Goal: Task Accomplishment & Management: Use online tool/utility

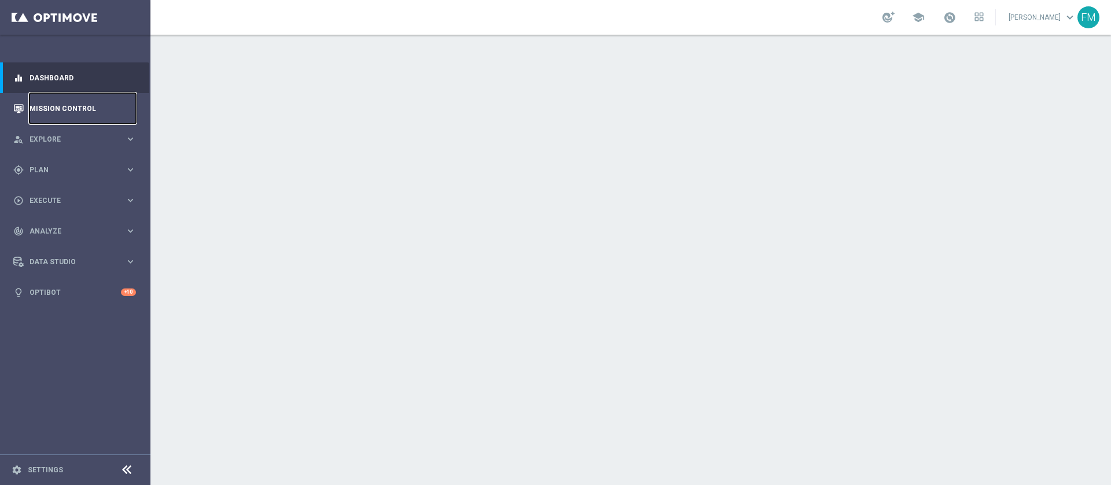
click at [97, 111] on link "Mission Control" at bounding box center [83, 108] width 106 height 31
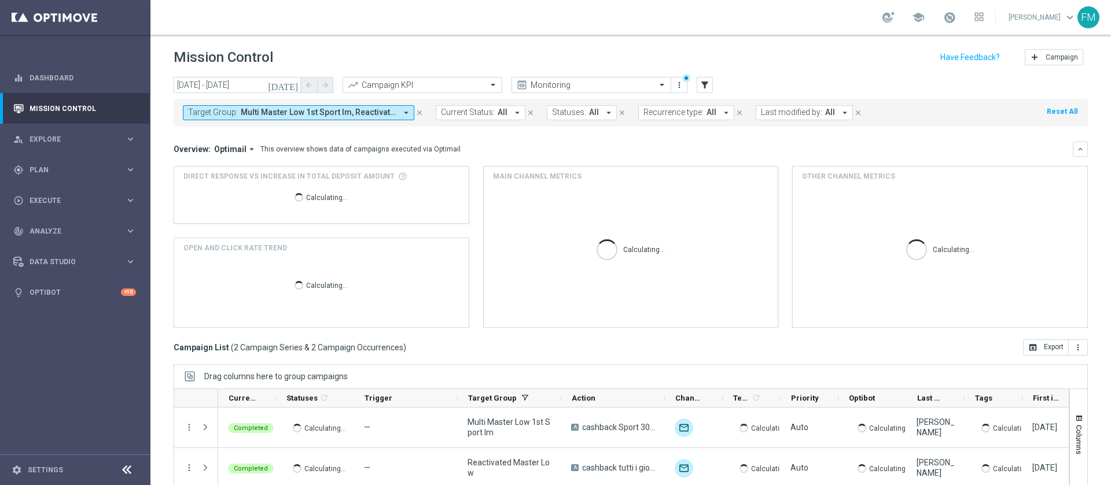
click at [297, 90] on icon "[DATE]" at bounding box center [283, 85] width 31 height 10
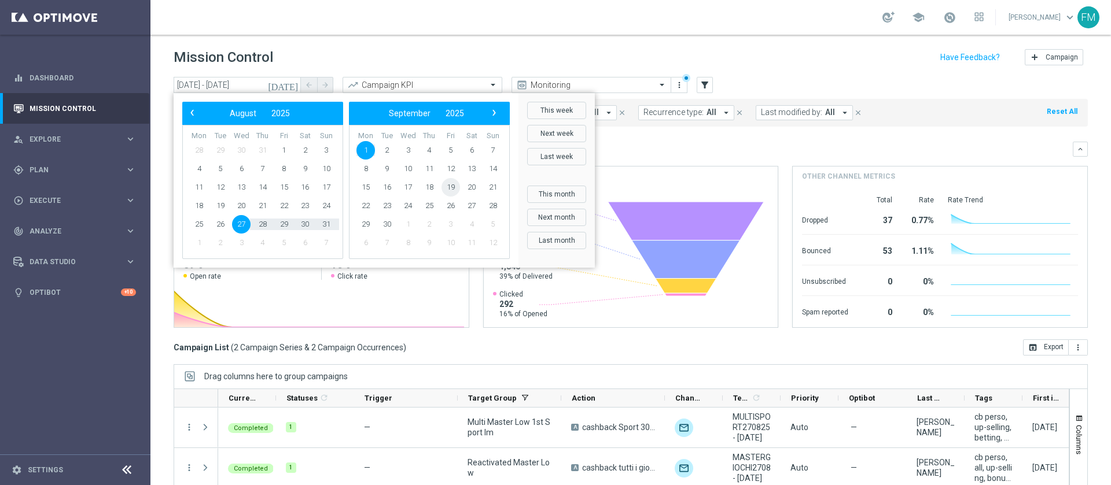
click at [444, 187] on span "19" at bounding box center [451, 187] width 19 height 19
click at [285, 207] on span "26" at bounding box center [284, 206] width 19 height 19
type input "19 Sep 2025 - 26 Sep 2025"
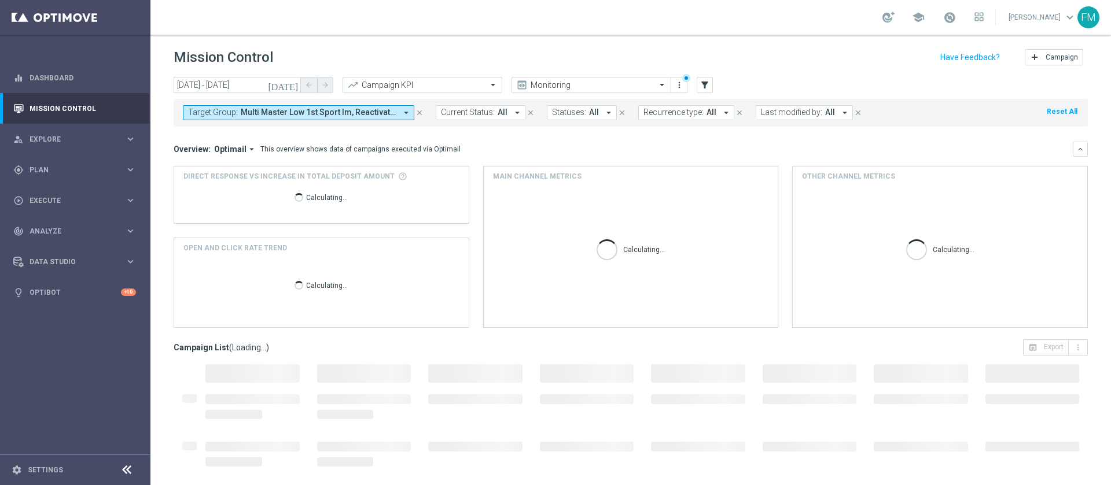
click at [420, 111] on icon "close" at bounding box center [419, 113] width 8 height 8
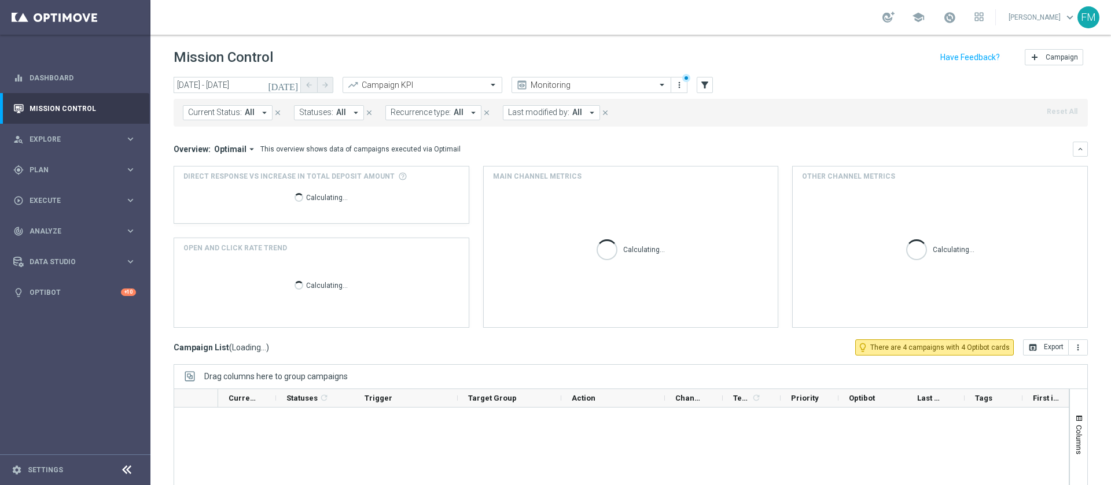
click at [579, 106] on button "Last modified by: All arrow_drop_down" at bounding box center [551, 112] width 97 height 15
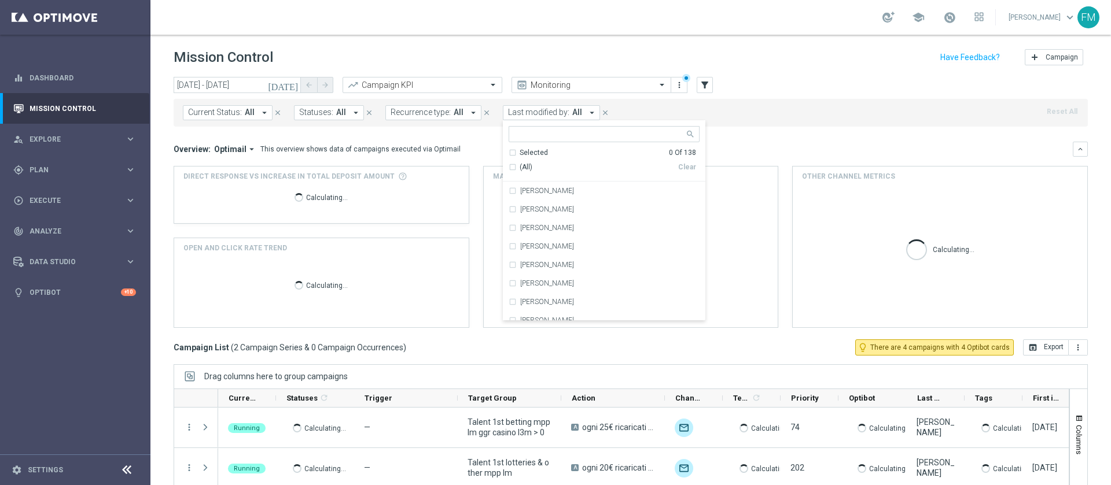
click at [578, 115] on button "Last modified by: All arrow_drop_down" at bounding box center [551, 112] width 97 height 15
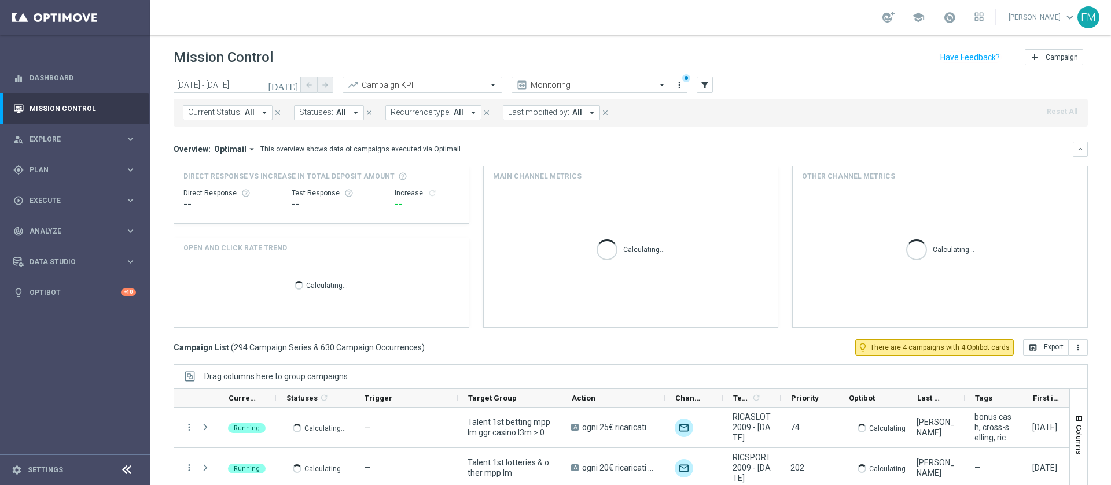
click at [578, 115] on button "Last modified by: All arrow_drop_down" at bounding box center [551, 112] width 97 height 15
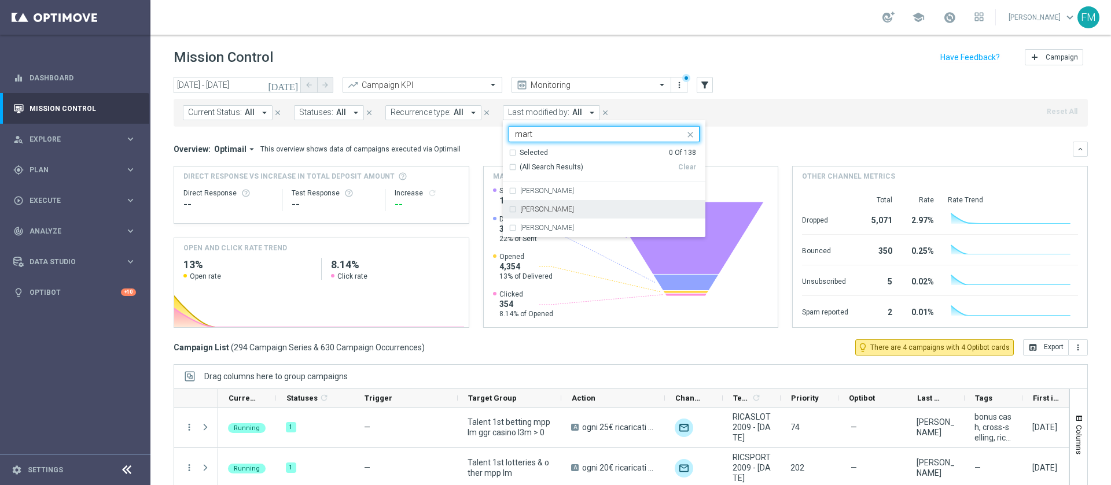
click at [536, 214] on div "Martina Troia" at bounding box center [604, 209] width 191 height 19
type input "mart"
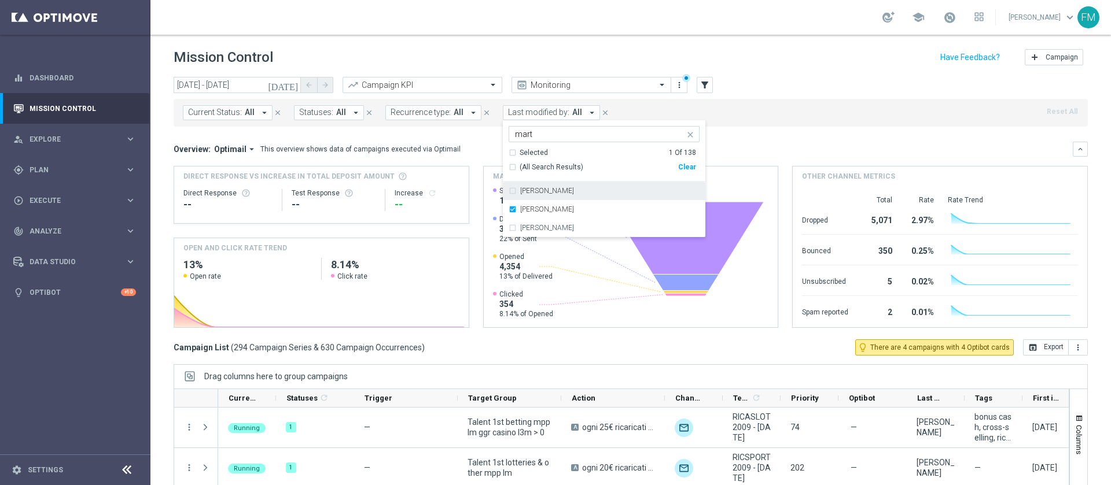
click at [831, 32] on div "school Francesca Mascarucci keyboard_arrow_down FM" at bounding box center [630, 17] width 961 height 35
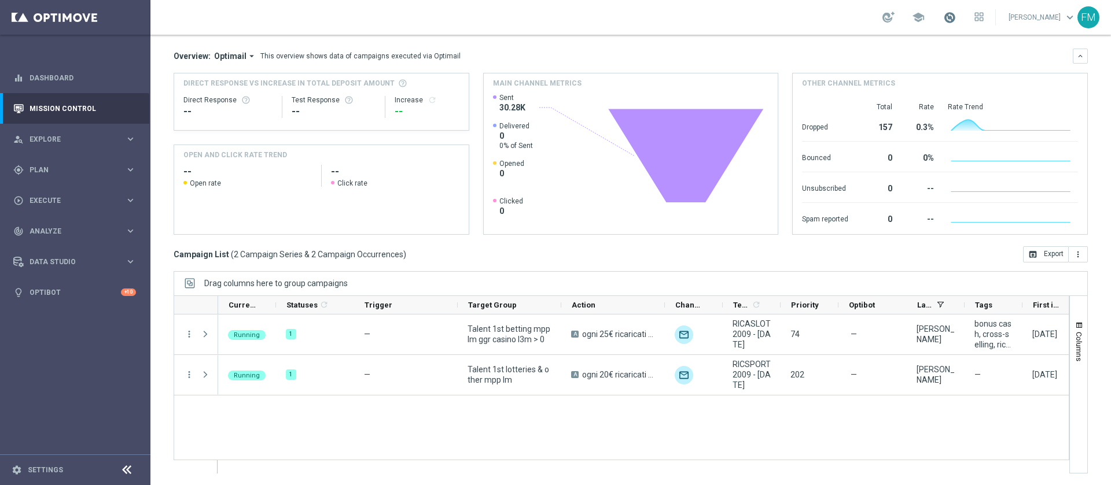
click at [943, 12] on span at bounding box center [949, 17] width 13 height 13
click at [648, 64] on div "Overview: Optimail arrow_drop_down This overview shows data of campaigns execut…" at bounding box center [631, 142] width 914 height 186
click at [942, 24] on link at bounding box center [949, 18] width 15 height 19
click at [716, 4] on div "school Last available data: 18 Sep 2025 Batch process in progress check_circle …" at bounding box center [630, 17] width 961 height 35
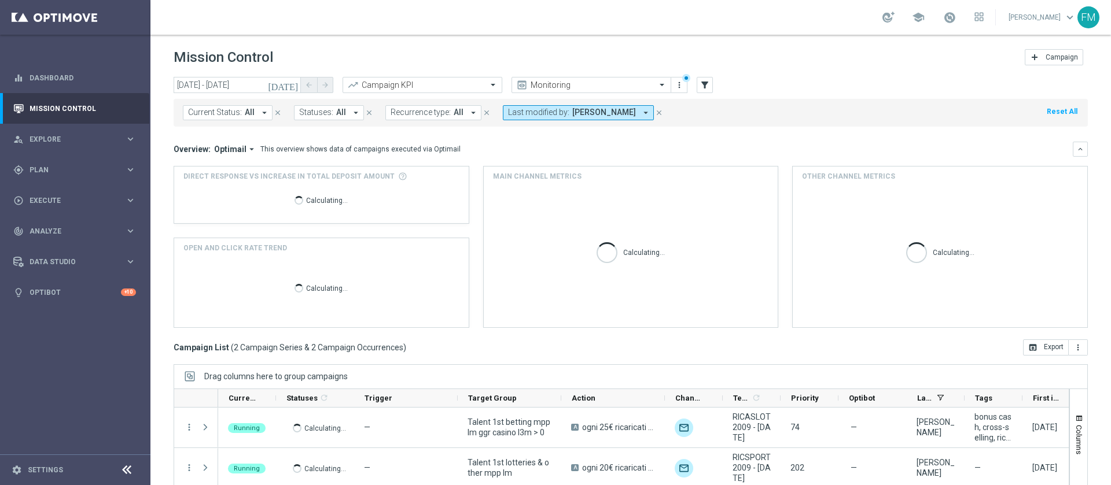
scroll to position [93, 0]
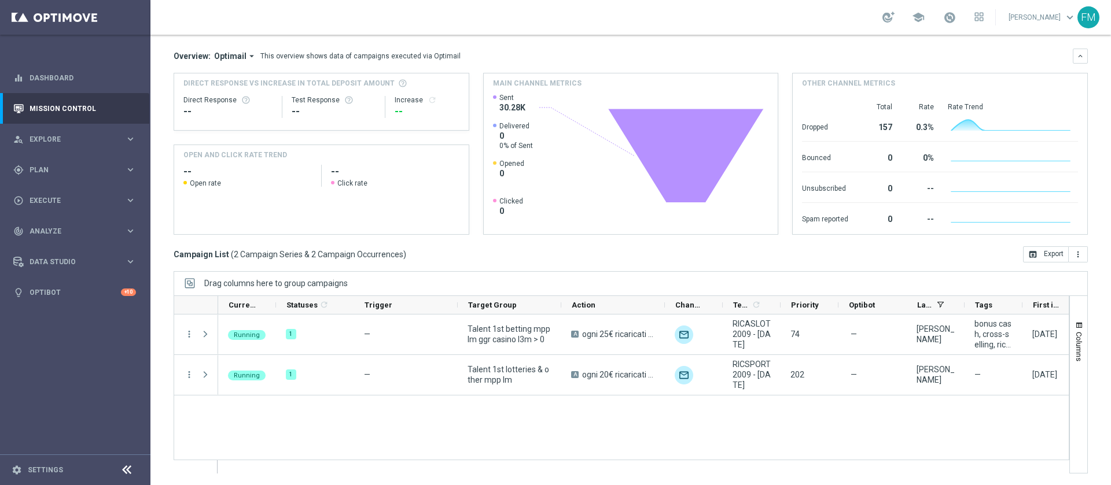
click at [1002, 476] on ag-grid-angular "Drag columns here to group campaigns Drag here to set column labels" at bounding box center [631, 378] width 914 height 214
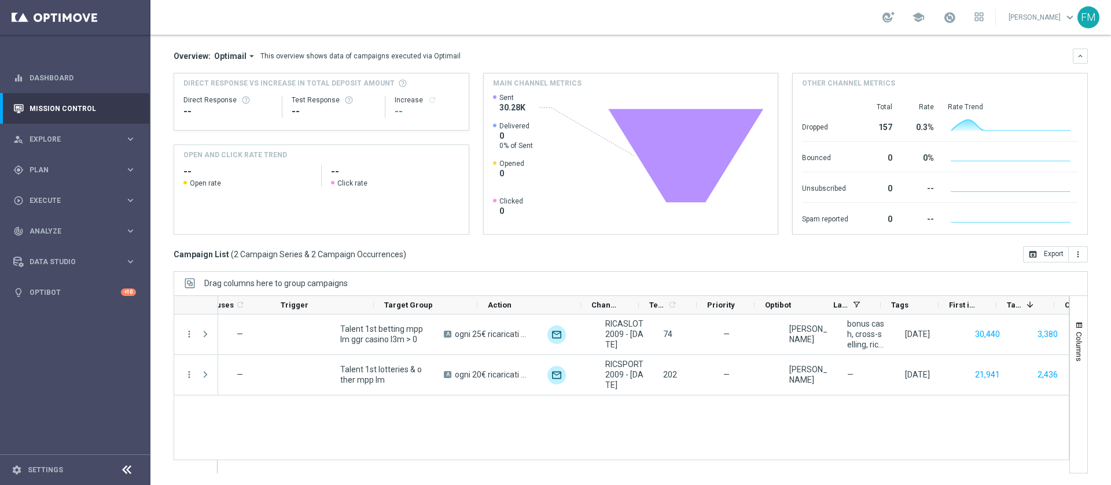
scroll to position [0, 0]
